Goal: Task Accomplishment & Management: Use online tool/utility

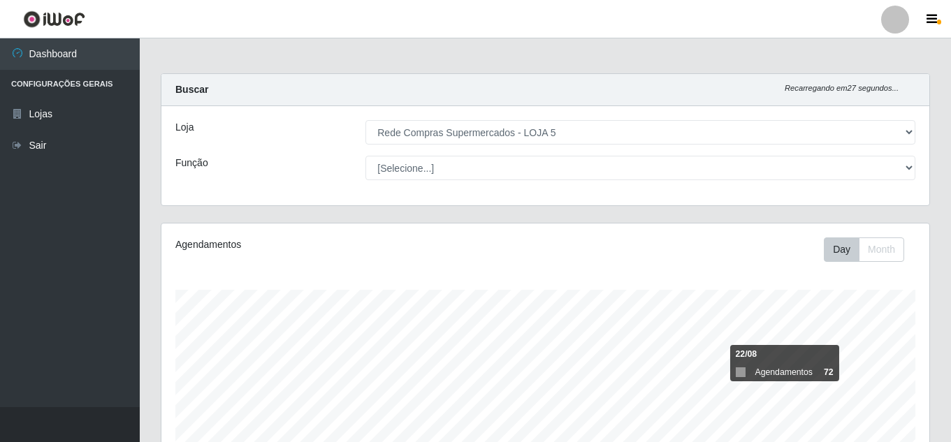
select select "397"
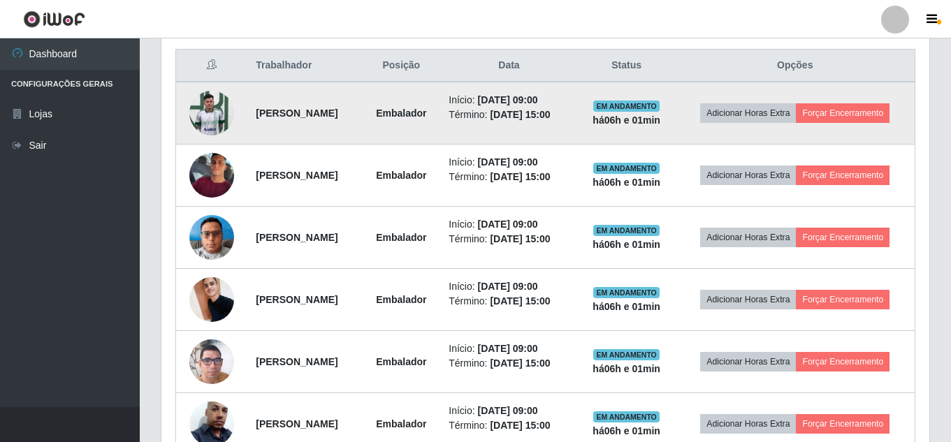
scroll to position [516, 0]
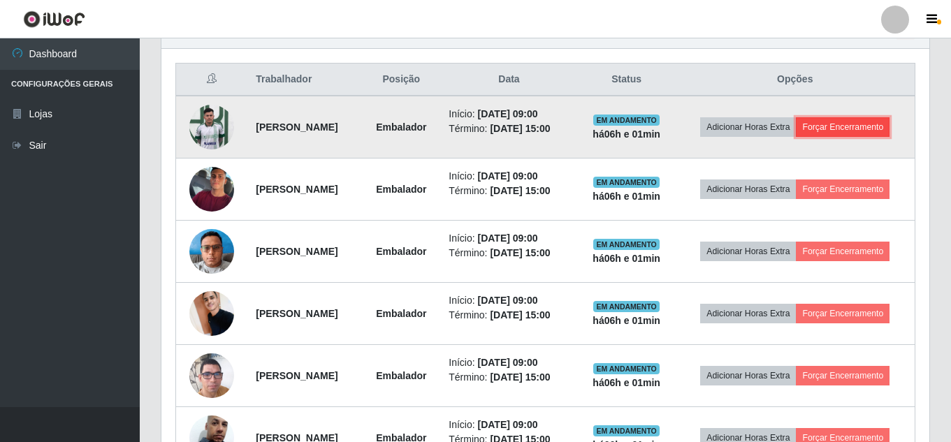
click at [806, 137] on button "Forçar Encerramento" at bounding box center [843, 127] width 94 height 20
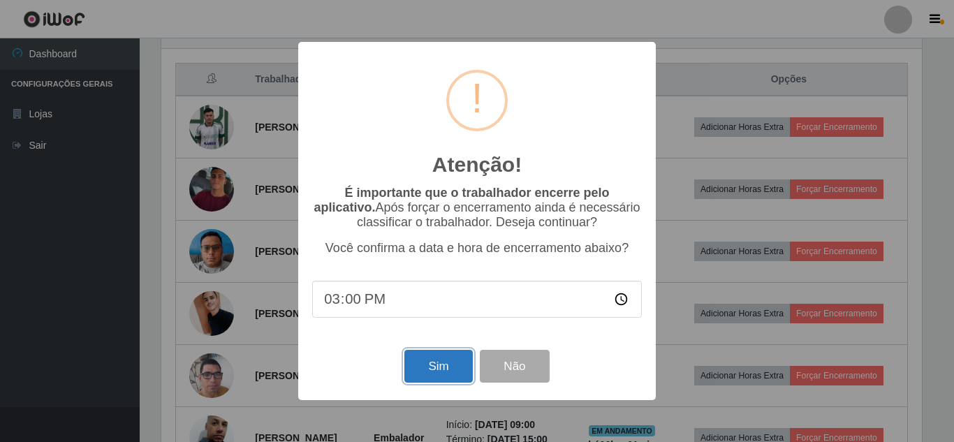
click at [442, 378] on button "Sim" at bounding box center [439, 366] width 68 height 33
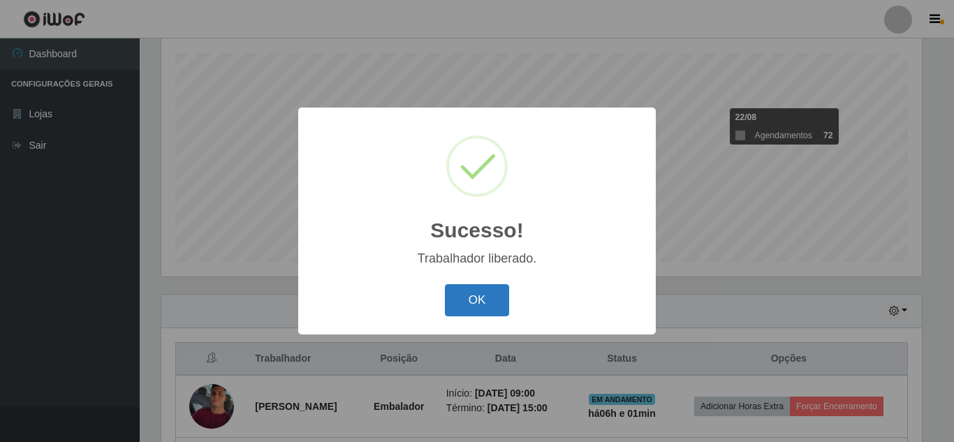
click at [475, 308] on button "OK" at bounding box center [477, 300] width 65 height 33
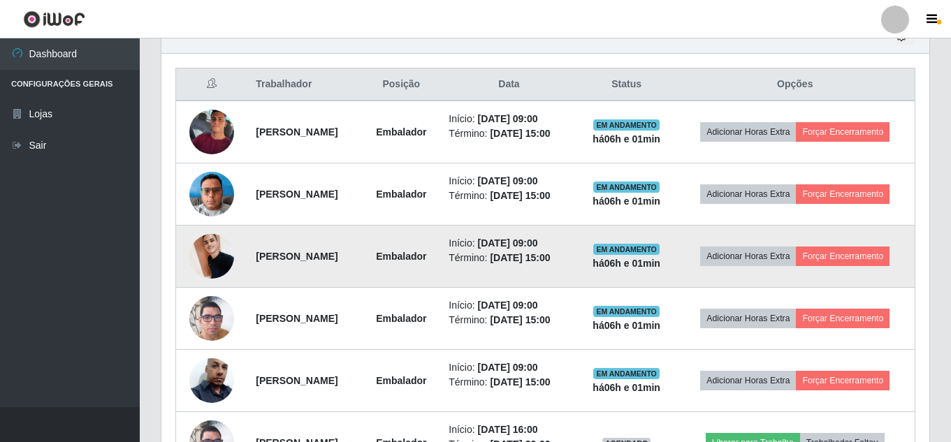
scroll to position [516, 0]
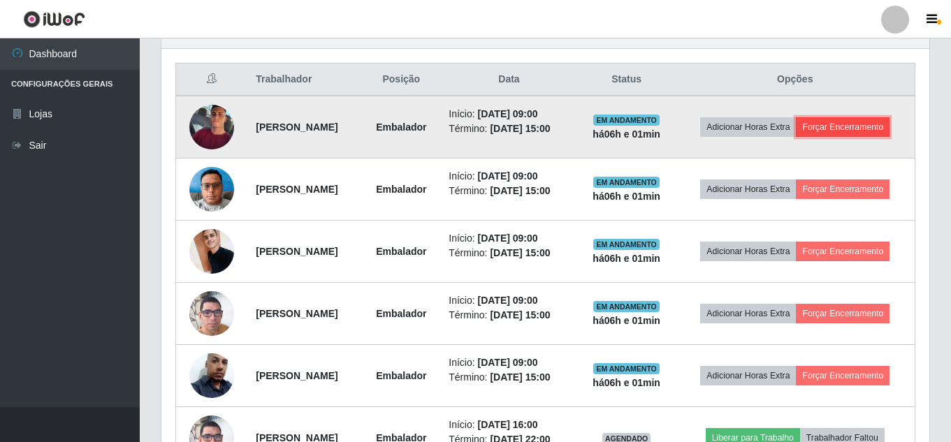
click at [797, 137] on button "Forçar Encerramento" at bounding box center [843, 127] width 94 height 20
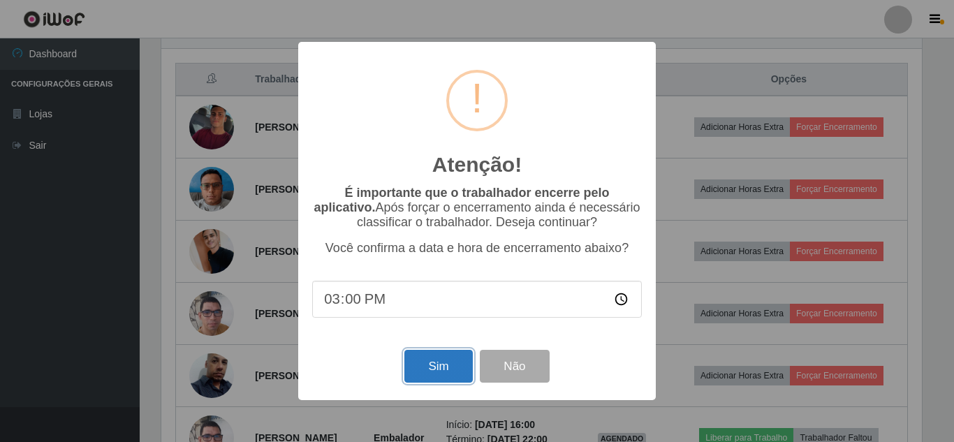
click at [441, 371] on button "Sim" at bounding box center [439, 366] width 68 height 33
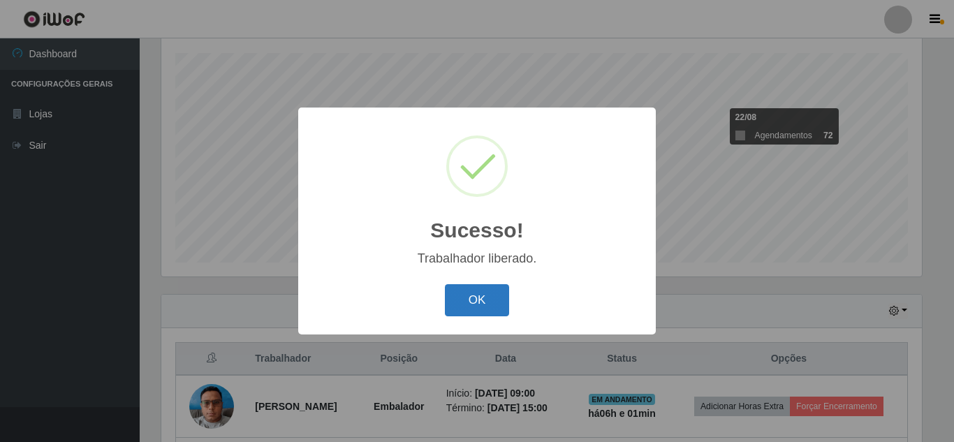
click at [481, 302] on button "OK" at bounding box center [477, 300] width 65 height 33
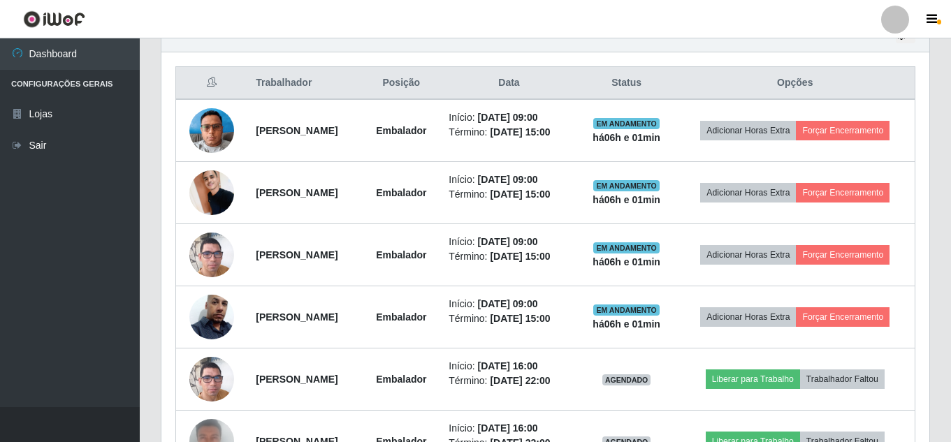
scroll to position [516, 0]
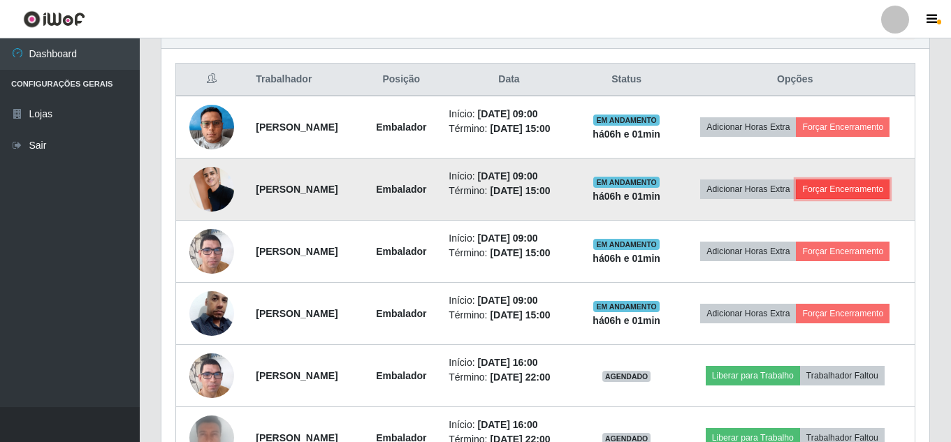
click at [810, 199] on button "Forçar Encerramento" at bounding box center [843, 190] width 94 height 20
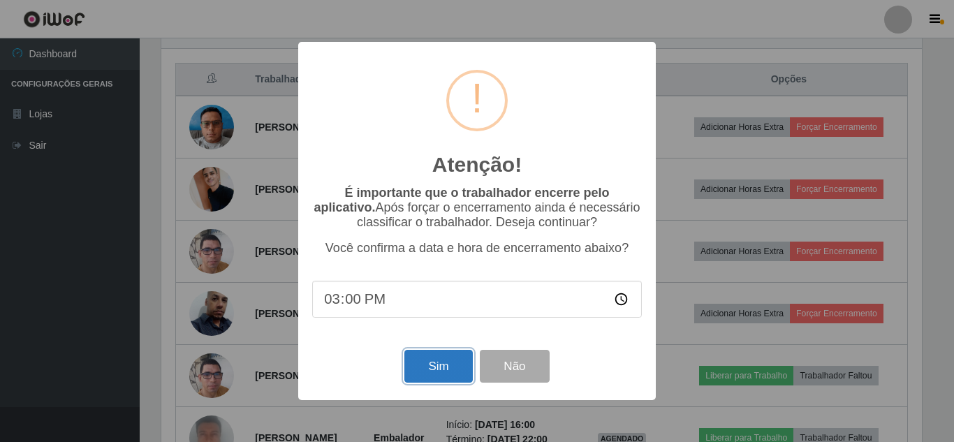
click at [423, 357] on button "Sim" at bounding box center [439, 366] width 68 height 33
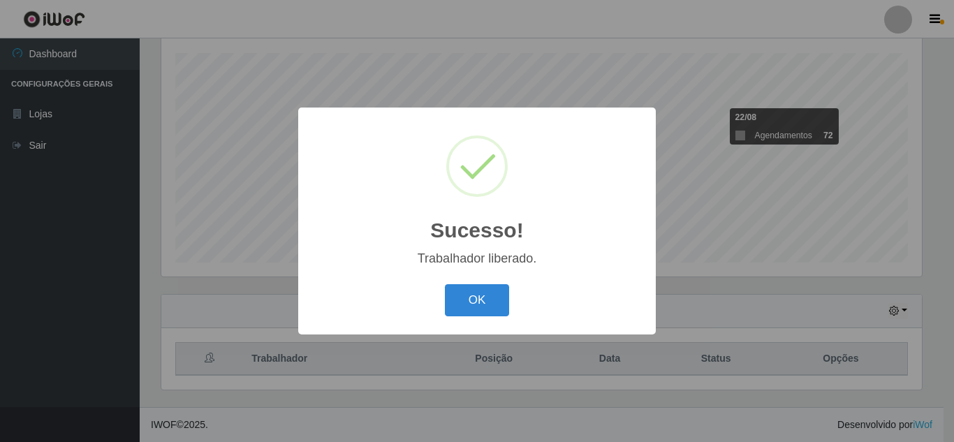
scroll to position [0, 0]
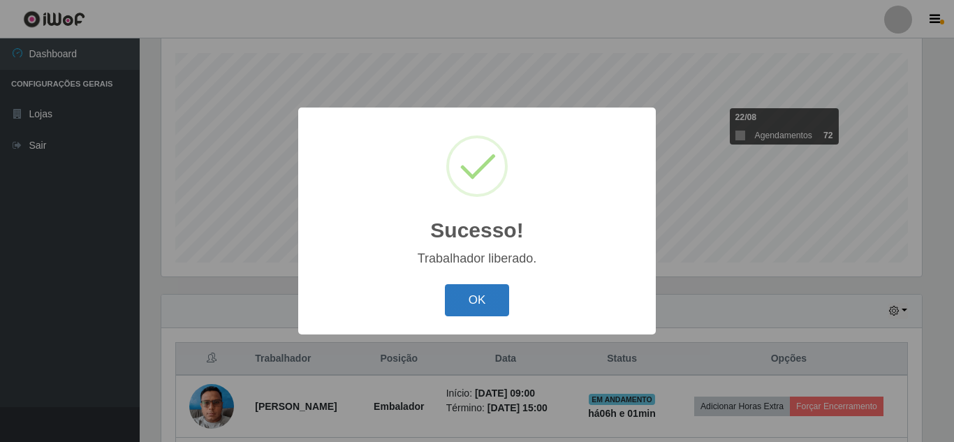
click at [462, 300] on button "OK" at bounding box center [477, 300] width 65 height 33
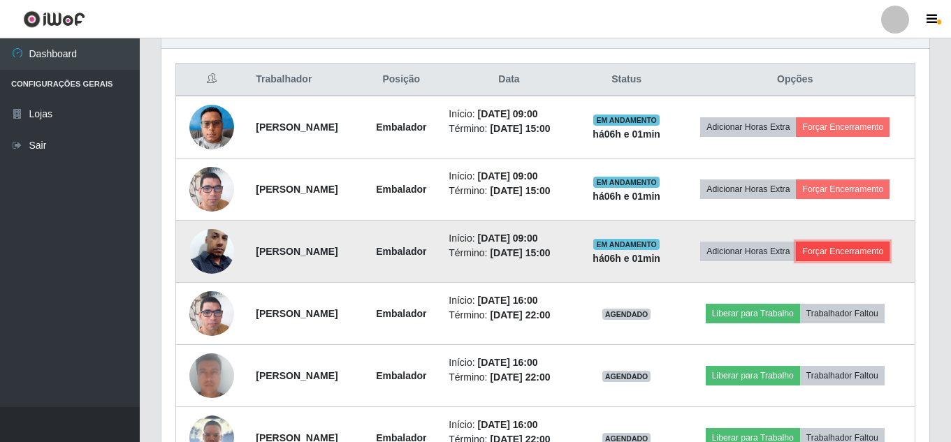
click at [796, 261] on button "Forçar Encerramento" at bounding box center [843, 252] width 94 height 20
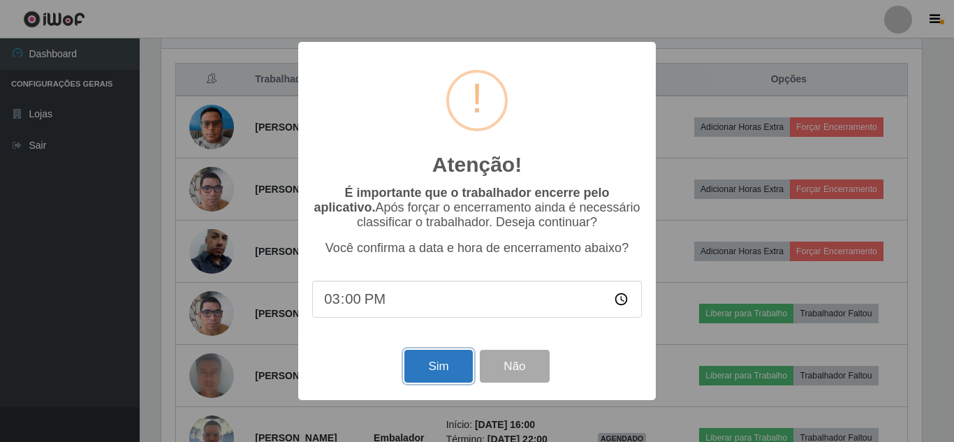
click at [430, 365] on button "Sim" at bounding box center [439, 366] width 68 height 33
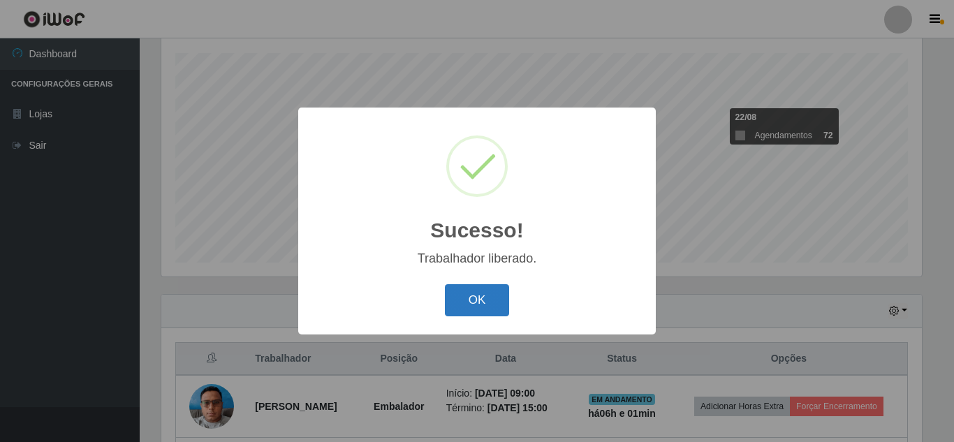
click at [476, 305] on button "OK" at bounding box center [477, 300] width 65 height 33
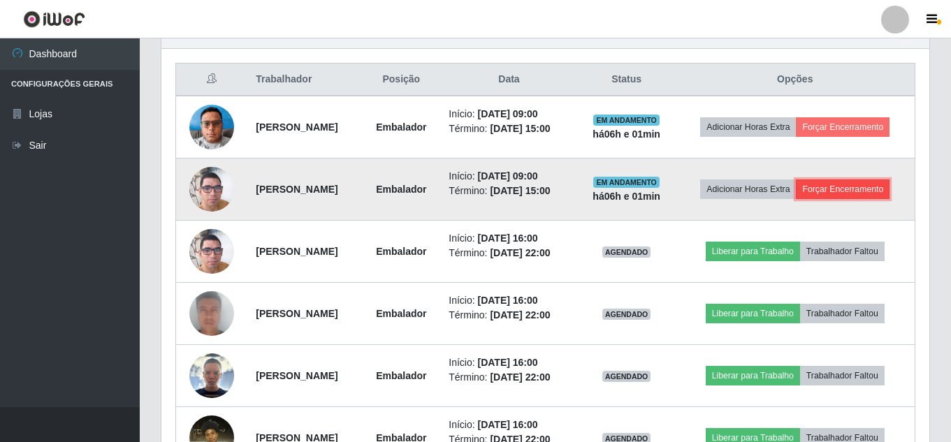
click at [813, 199] on button "Forçar Encerramento" at bounding box center [843, 190] width 94 height 20
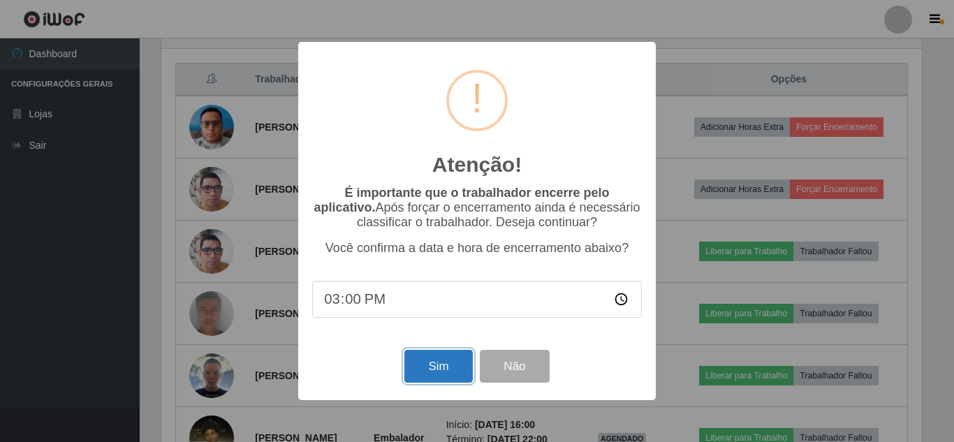
click at [435, 374] on button "Sim" at bounding box center [439, 366] width 68 height 33
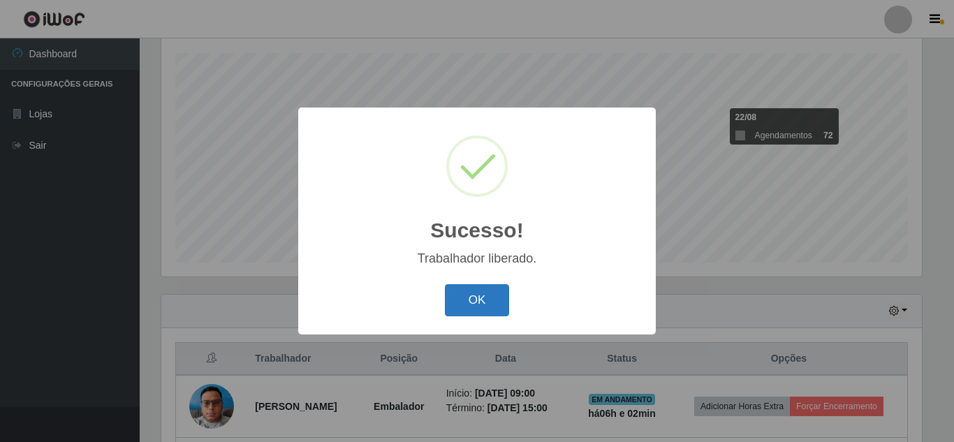
click at [462, 303] on button "OK" at bounding box center [477, 300] width 65 height 33
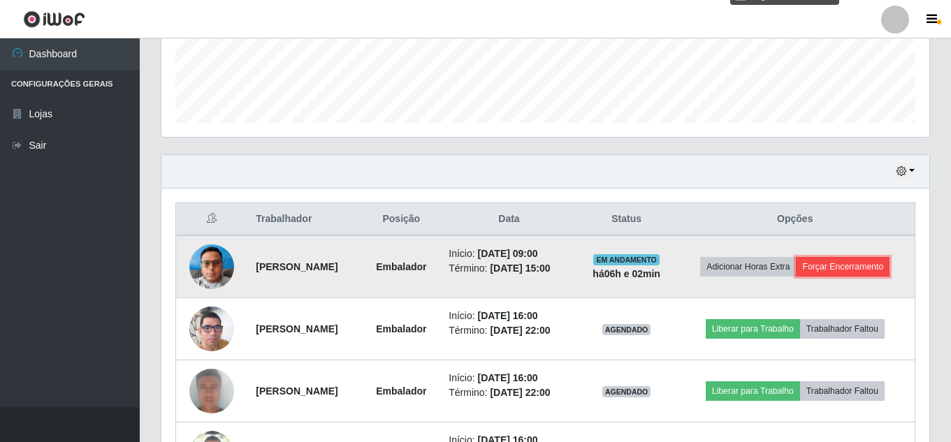
click at [826, 277] on button "Forçar Encerramento" at bounding box center [843, 267] width 94 height 20
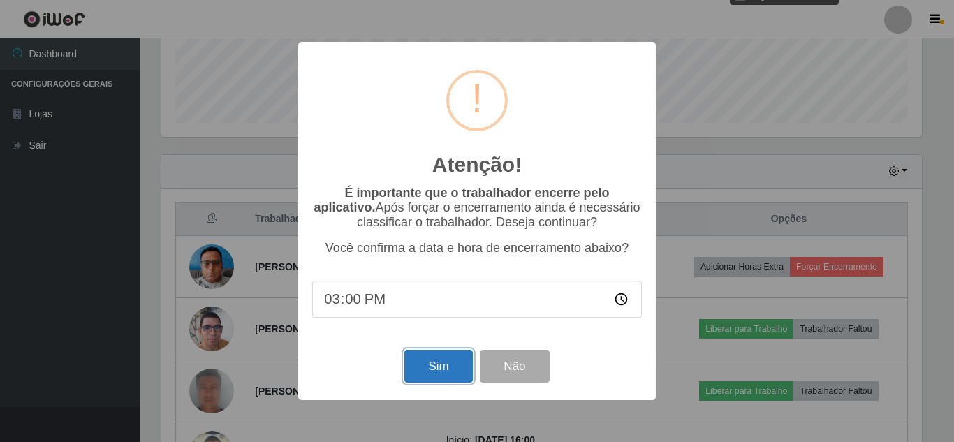
click at [434, 376] on button "Sim" at bounding box center [439, 366] width 68 height 33
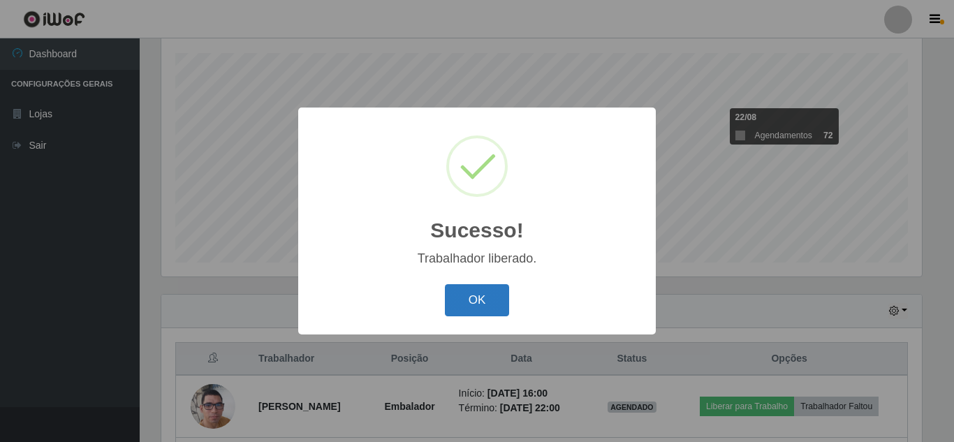
click at [467, 300] on button "OK" at bounding box center [477, 300] width 65 height 33
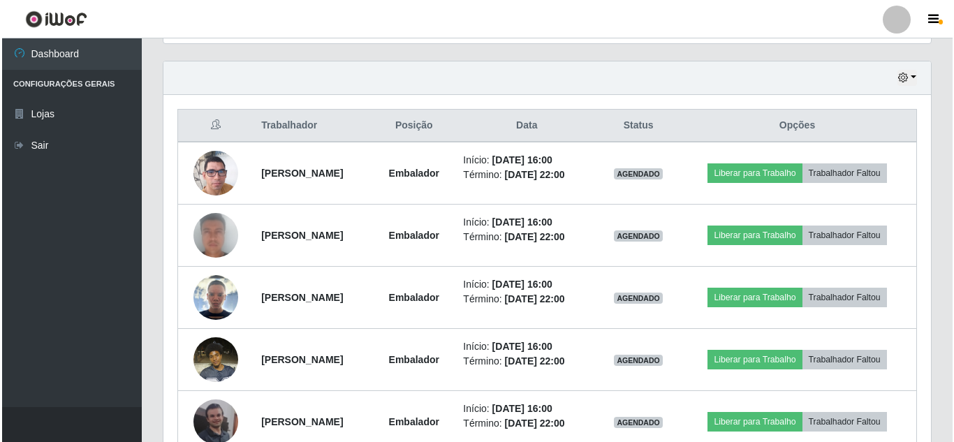
scroll to position [516, 0]
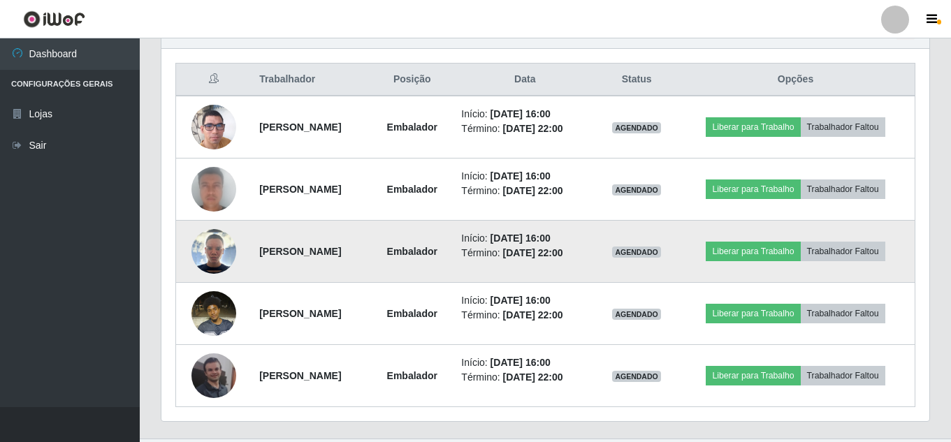
click at [197, 239] on img at bounding box center [213, 251] width 45 height 45
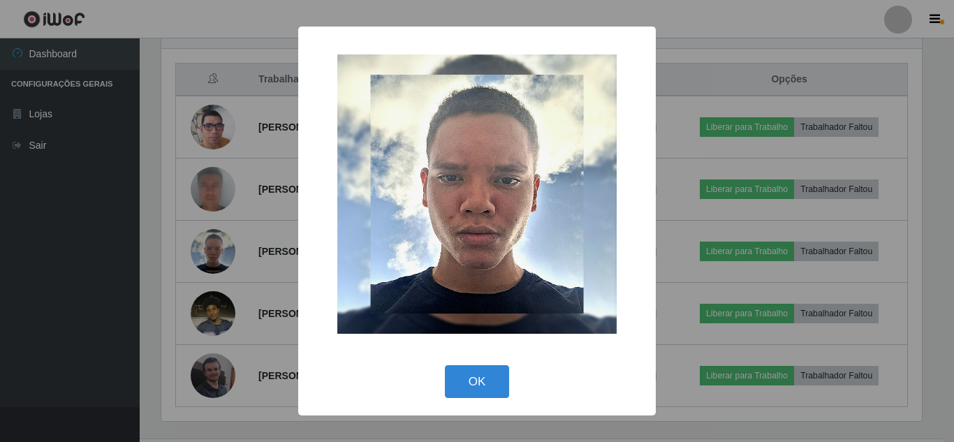
click at [95, 236] on div "× OK Cancel" at bounding box center [477, 221] width 954 height 442
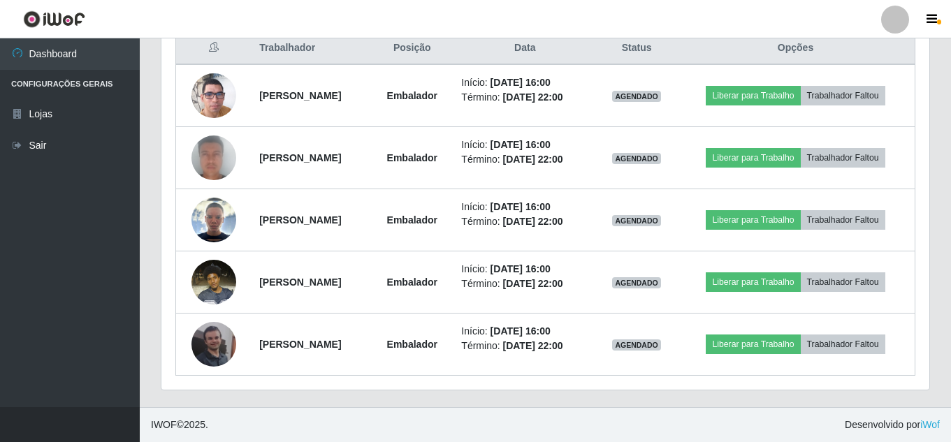
scroll to position [478, 0]
